Goal: Information Seeking & Learning: Understand process/instructions

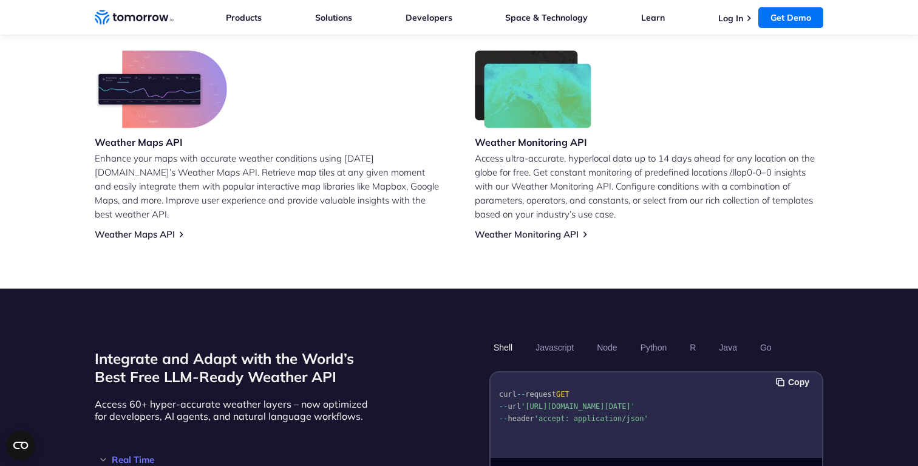
scroll to position [887, 0]
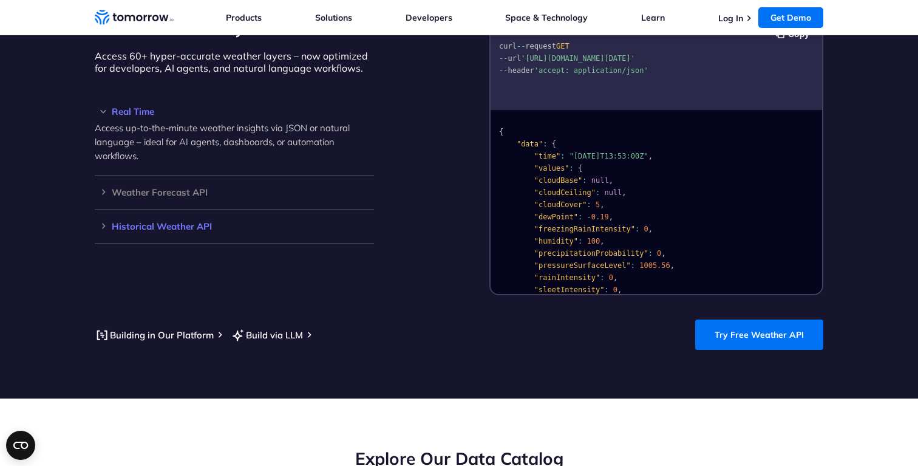
scroll to position [1101, 0]
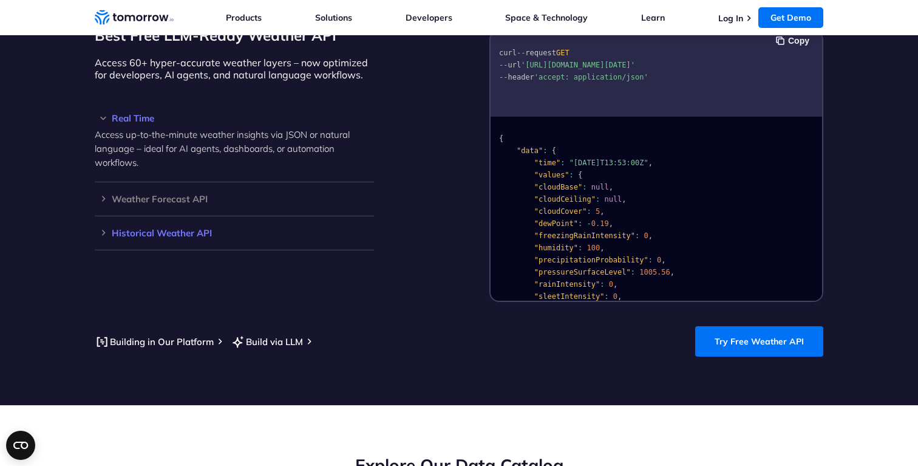
click at [168, 228] on h3 "Historical Weather API" at bounding box center [234, 232] width 279 height 9
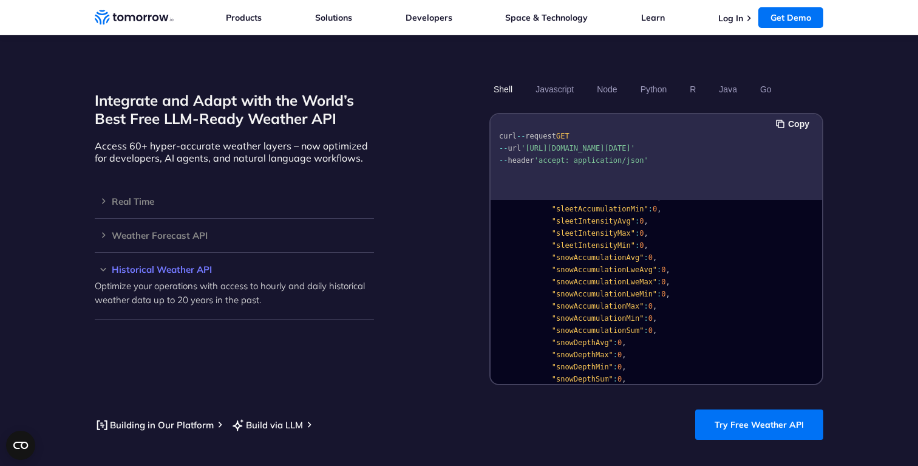
scroll to position [1679, 0]
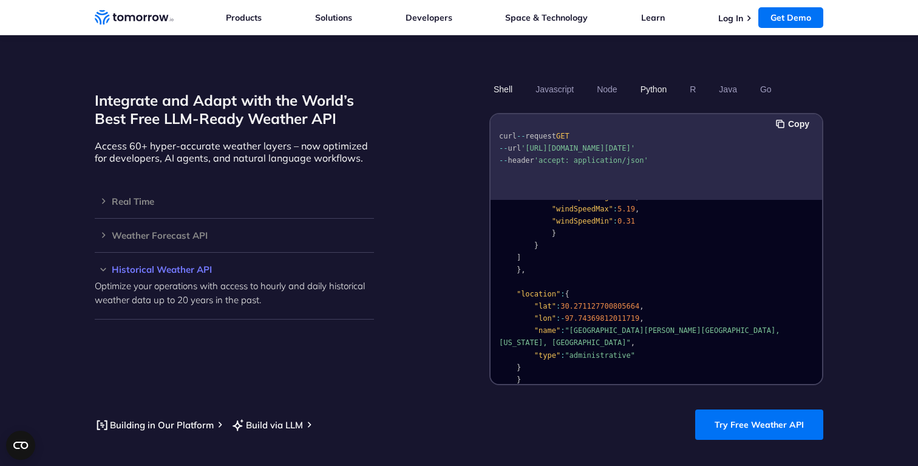
click at [653, 79] on button "Python" at bounding box center [653, 89] width 35 height 21
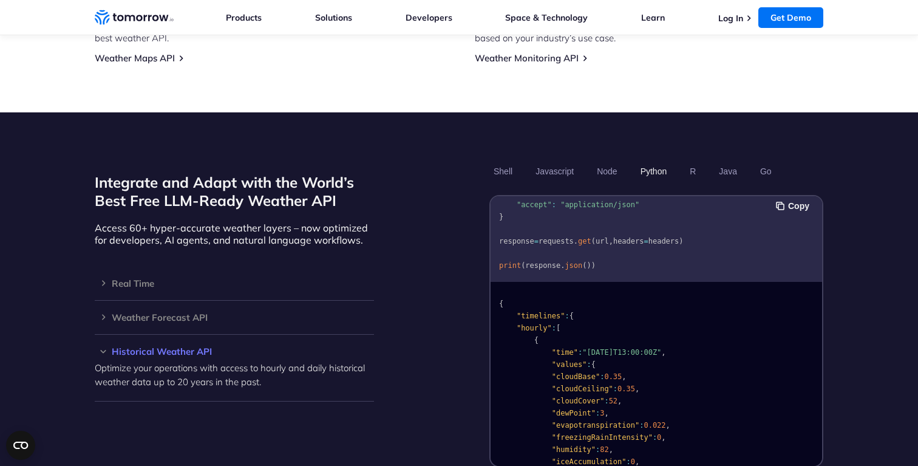
scroll to position [955, 0]
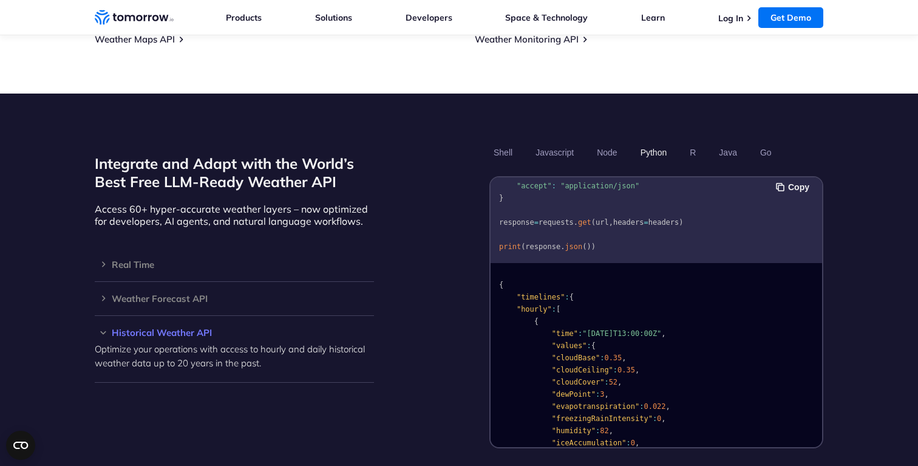
drag, startPoint x: 246, startPoint y: 357, endPoint x: 168, endPoint y: 356, distance: 78.3
click at [168, 356] on div "Historical Weather API Optimize your operations with access to hourly and daily…" at bounding box center [234, 349] width 279 height 67
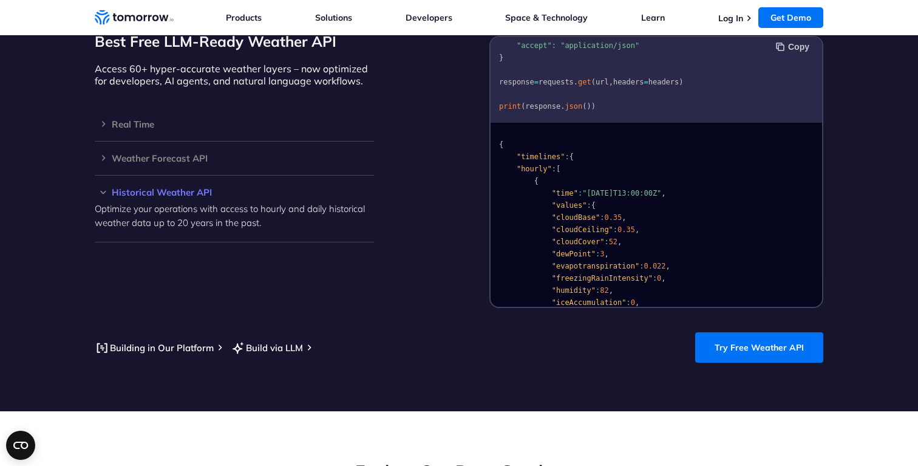
scroll to position [1118, 0]
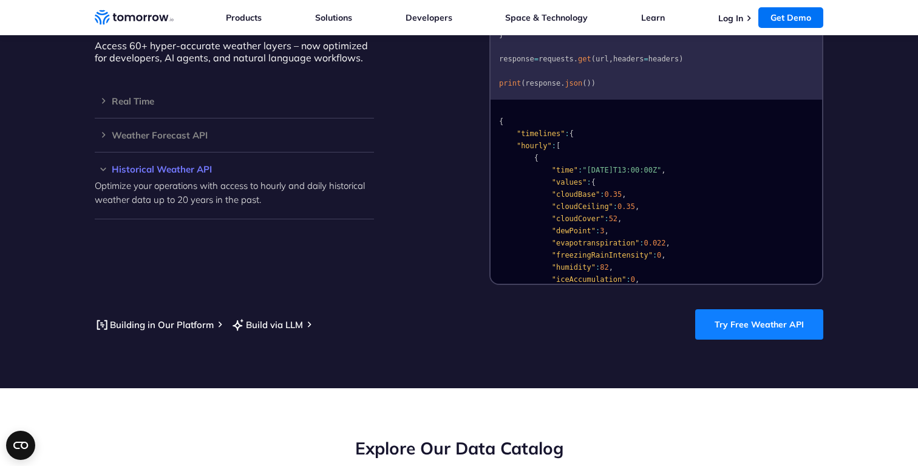
click at [784, 317] on link "Try Free Weather API" at bounding box center [759, 324] width 128 height 30
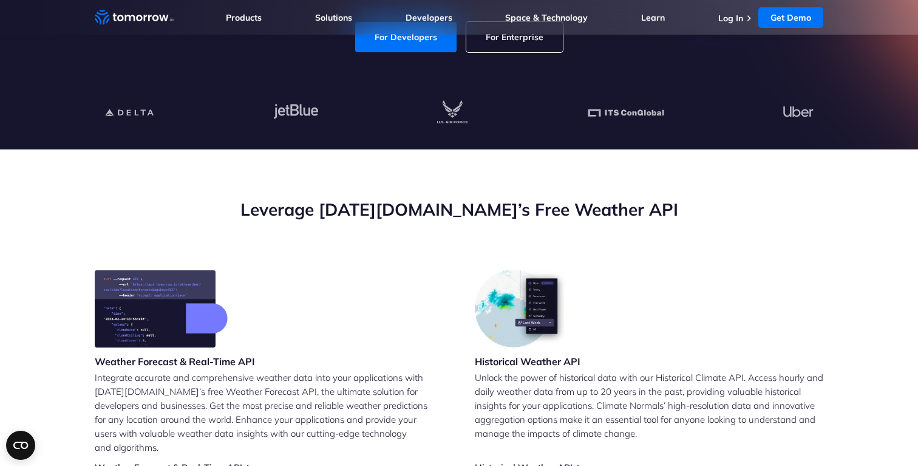
scroll to position [0, 0]
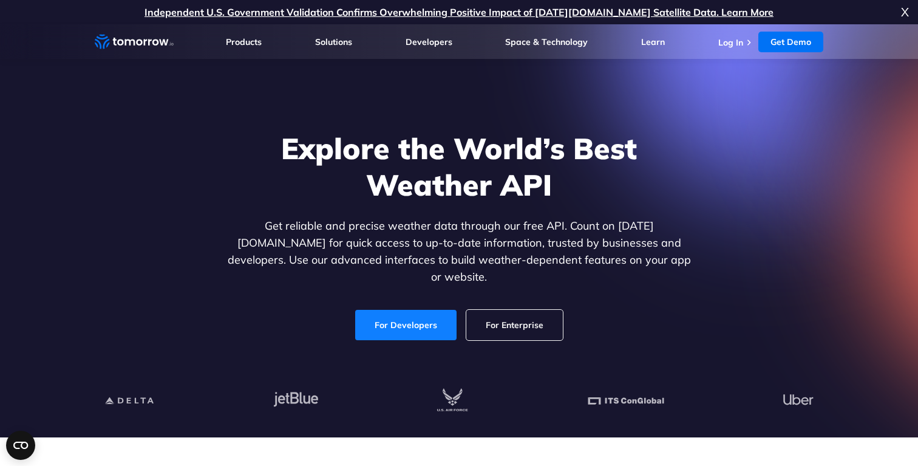
click at [430, 325] on link "For Developers" at bounding box center [405, 325] width 101 height 30
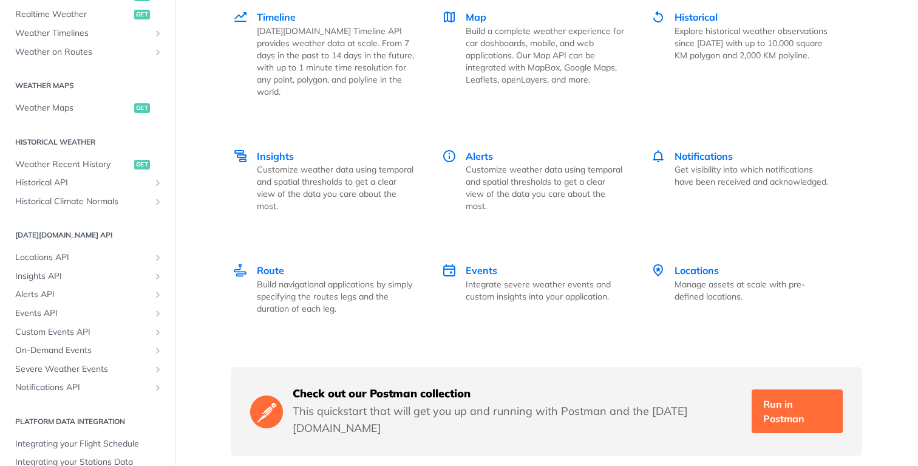
scroll to position [305, 0]
click at [80, 166] on span "Weather Recent History" at bounding box center [73, 163] width 116 height 12
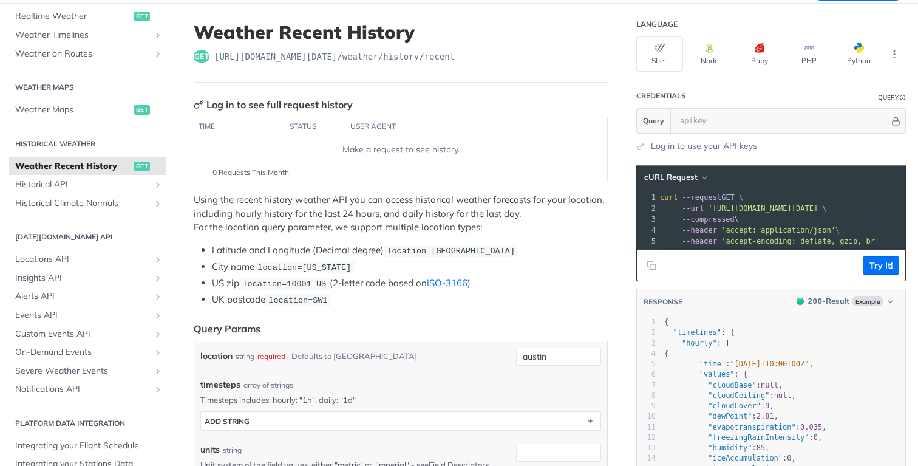
scroll to position [61, 0]
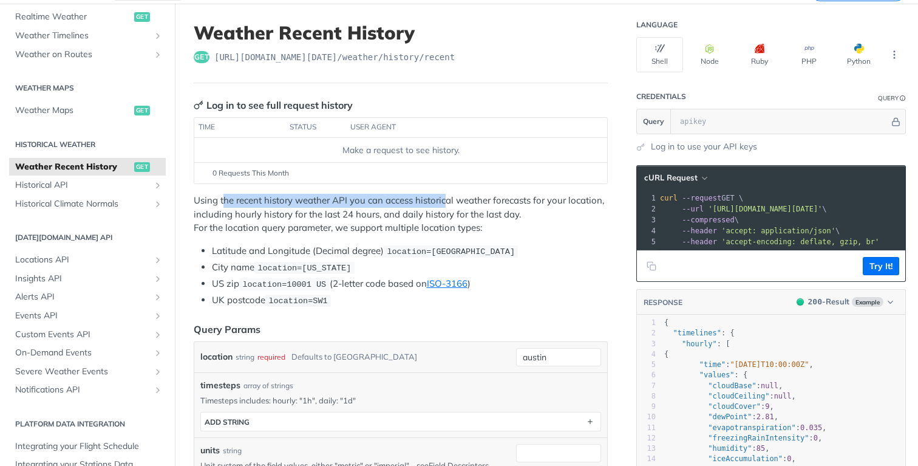
drag, startPoint x: 225, startPoint y: 203, endPoint x: 449, endPoint y: 202, distance: 224.7
click at [449, 202] on p "Using the recent history weather API you can access historical weather forecast…" at bounding box center [401, 214] width 414 height 41
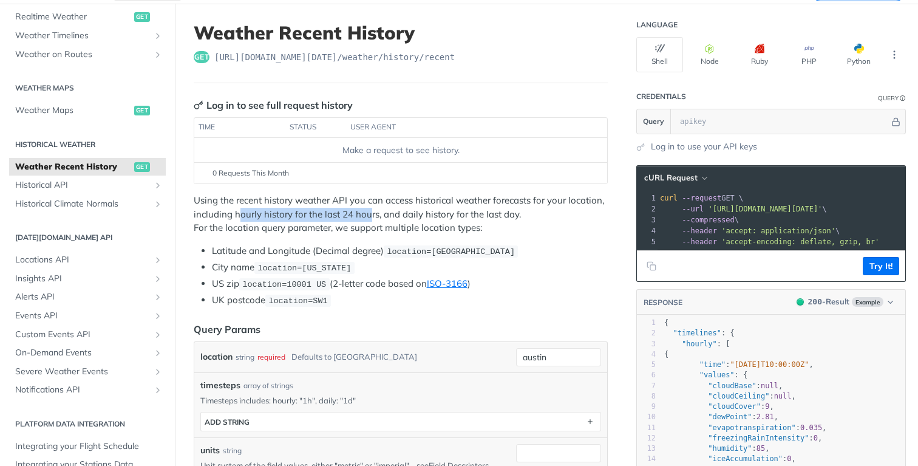
drag, startPoint x: 238, startPoint y: 214, endPoint x: 371, endPoint y: 217, distance: 133.0
click at [371, 216] on p "Using the recent history weather API you can access historical weather forecast…" at bounding box center [401, 214] width 414 height 41
click at [371, 217] on p "Using the recent history weather API you can access historical weather forecast…" at bounding box center [401, 214] width 414 height 41
drag, startPoint x: 213, startPoint y: 224, endPoint x: 397, endPoint y: 223, distance: 184.0
click at [397, 223] on p "Using the recent history weather API you can access historical weather forecast…" at bounding box center [401, 214] width 414 height 41
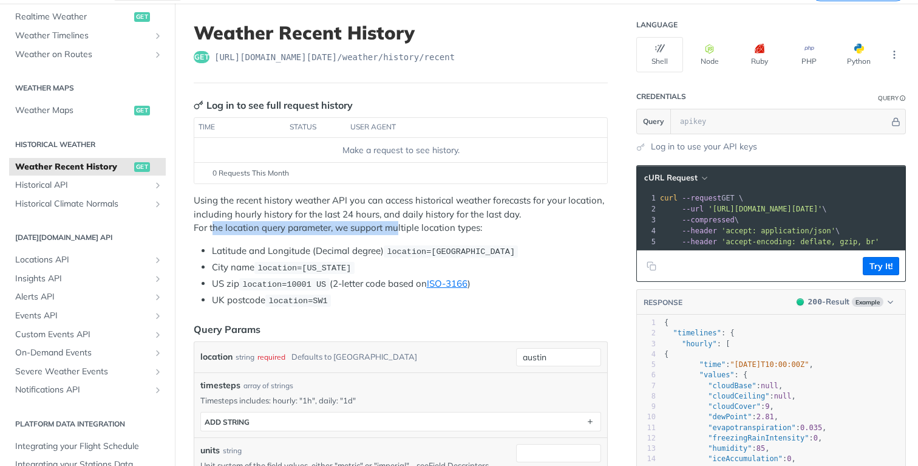
click at [397, 223] on p "Using the recent history weather API you can access historical weather forecast…" at bounding box center [401, 214] width 414 height 41
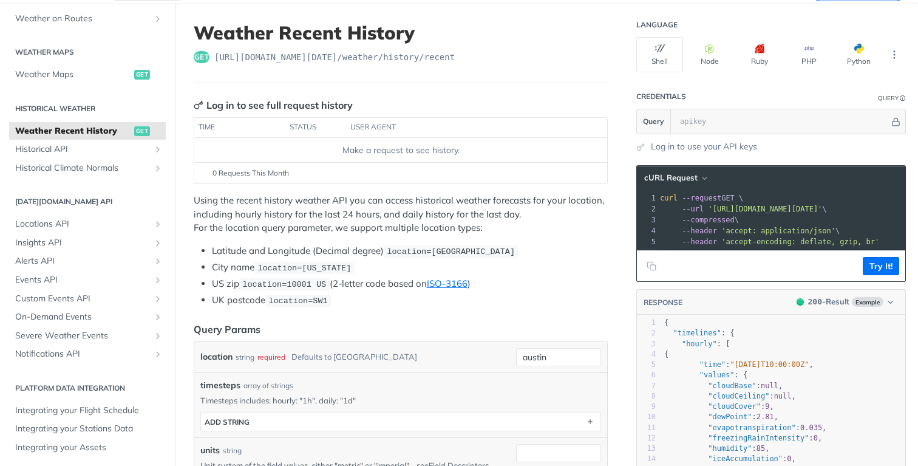
scroll to position [72, 0]
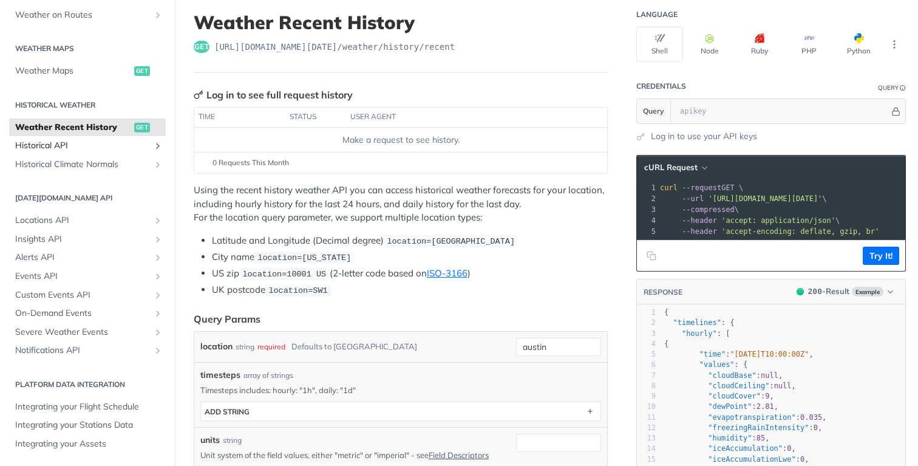
click at [99, 148] on span "Historical API" at bounding box center [82, 146] width 135 height 12
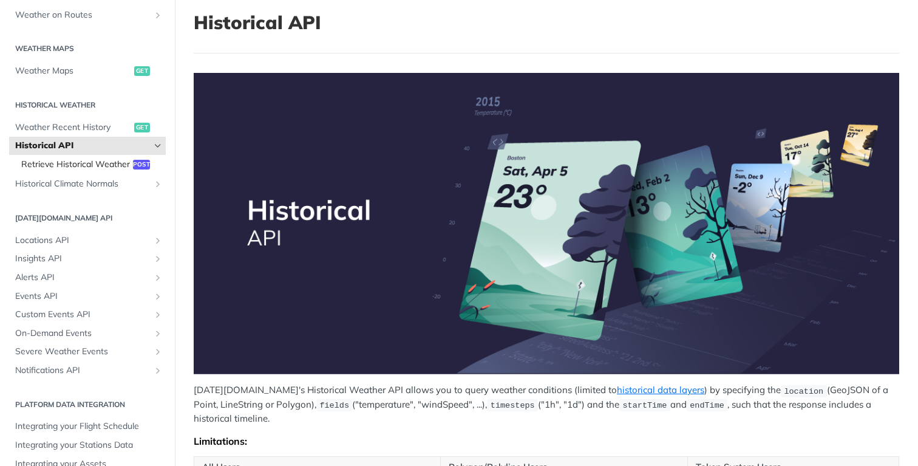
click at [94, 165] on span "Retrieve Historical Weather" at bounding box center [75, 164] width 109 height 12
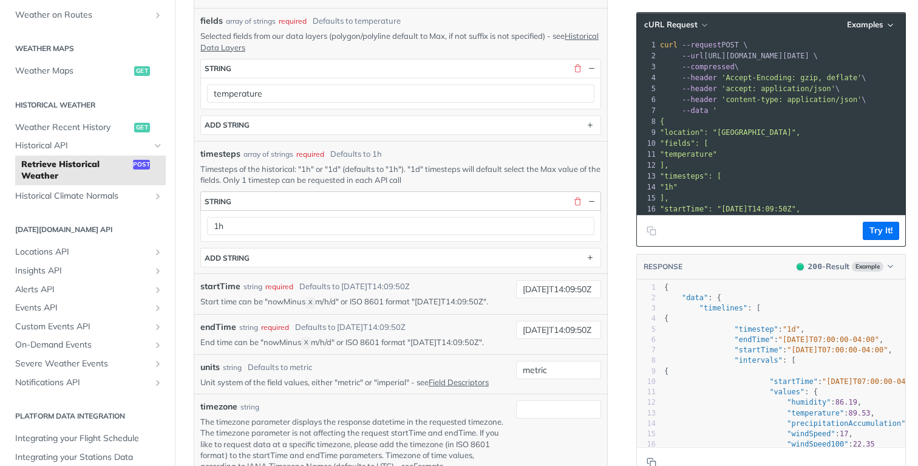
scroll to position [329, 0]
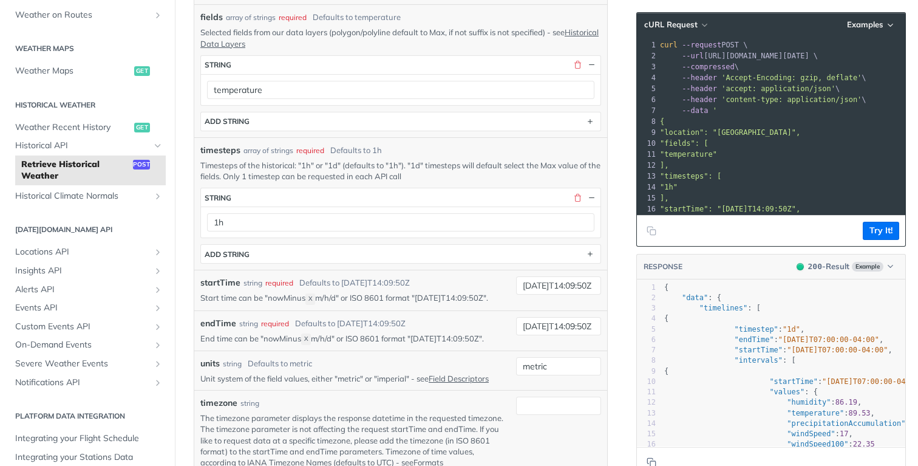
drag, startPoint x: 217, startPoint y: 170, endPoint x: 448, endPoint y: 164, distance: 230.2
click at [448, 164] on p "Timesteps of the historical: "1h" or "1d" (defaults to "1h"). "1d" timesteps wi…" at bounding box center [400, 171] width 401 height 22
drag, startPoint x: 448, startPoint y: 164, endPoint x: 383, endPoint y: 164, distance: 65.0
click at [383, 164] on p "Timesteps of the historical: "1h" or "1d" (defaults to "1h"). "1d" timesteps wi…" at bounding box center [400, 171] width 401 height 22
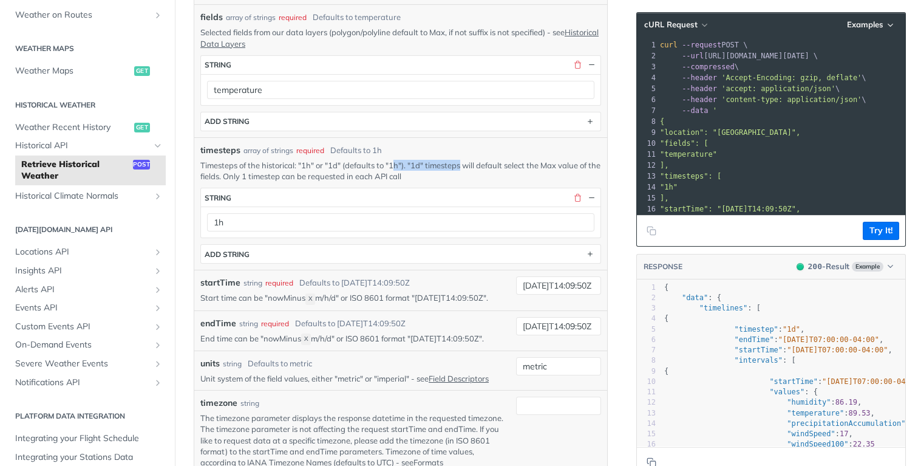
drag, startPoint x: 462, startPoint y: 168, endPoint x: 395, endPoint y: 165, distance: 66.9
click at [395, 166] on p "Timesteps of the historical: "1h" or "1d" (defaults to "1h"). "1d" timesteps wi…" at bounding box center [400, 171] width 401 height 22
click at [395, 165] on p "Timesteps of the historical: "1h" or "1d" (defaults to "1h"). "1d" timesteps wi…" at bounding box center [400, 171] width 401 height 22
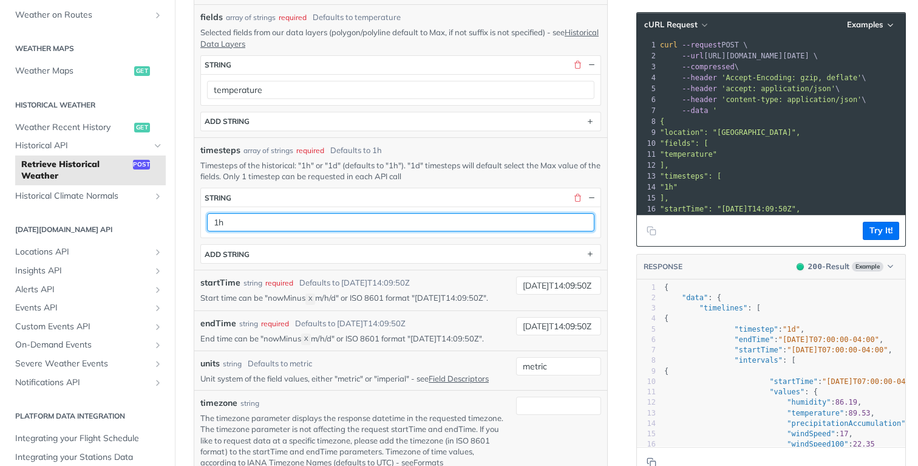
click at [281, 223] on input "1h" at bounding box center [400, 222] width 387 height 18
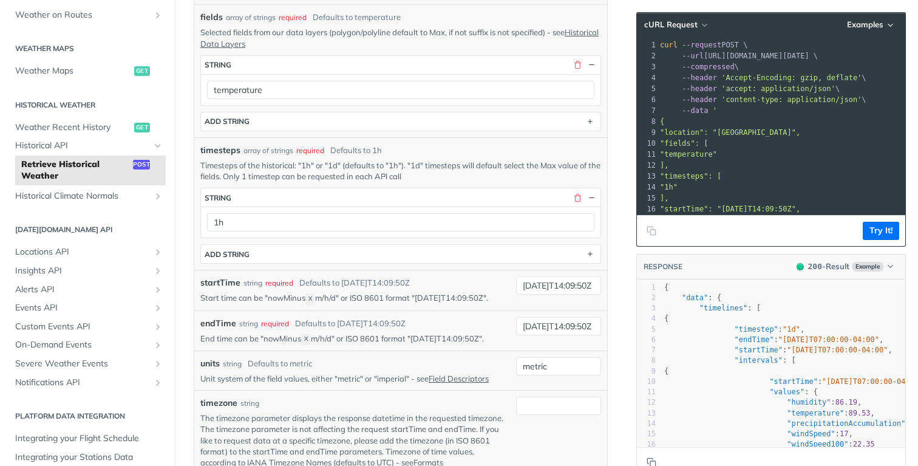
click at [337, 168] on p "Timesteps of the historical: "1h" or "1d" (defaults to "1h"). "1d" timesteps wi…" at bounding box center [400, 171] width 401 height 22
